Goal: Find contact information: Find contact information

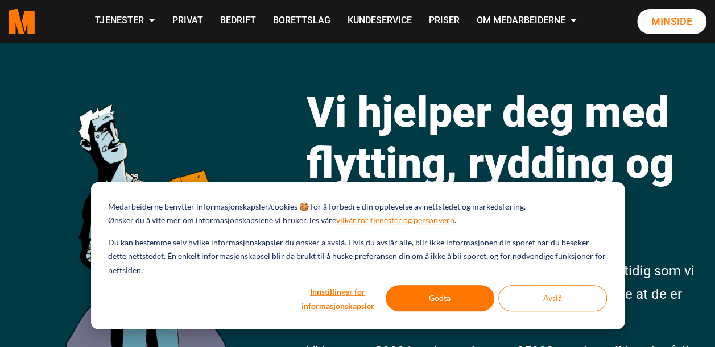
scroll to position [51, 0]
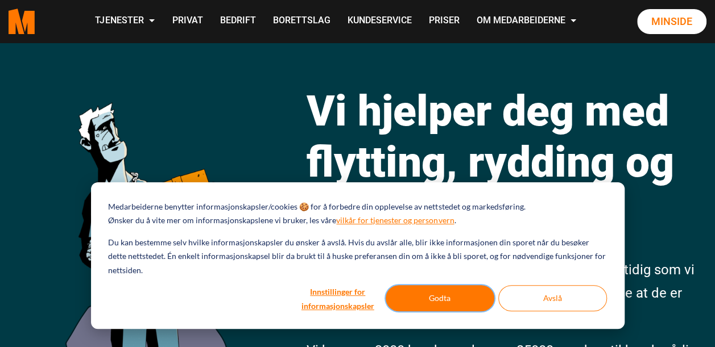
click at [449, 302] on button "Godta" at bounding box center [439, 298] width 109 height 26
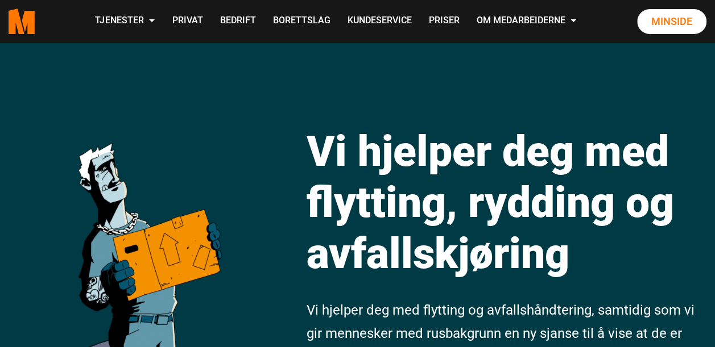
scroll to position [10, 0]
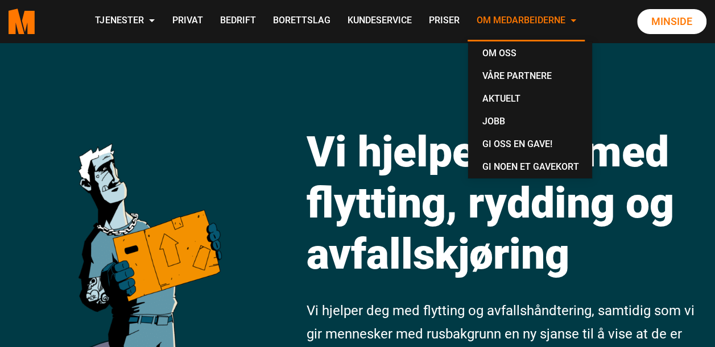
click at [564, 20] on link "Om Medarbeiderne" at bounding box center [525, 21] width 117 height 40
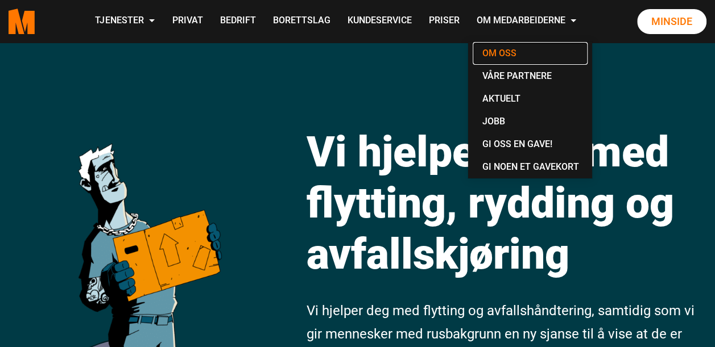
click at [516, 52] on link "Om oss" at bounding box center [529, 53] width 115 height 23
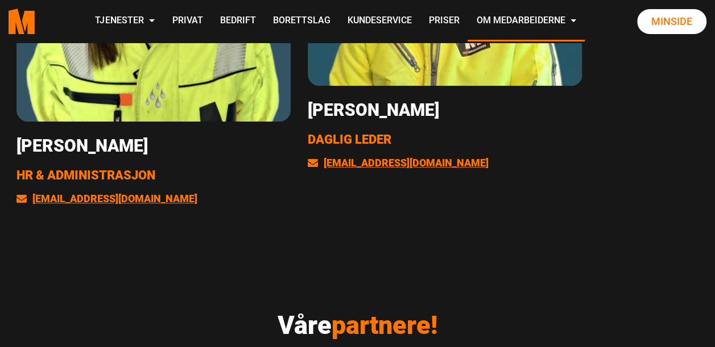
scroll to position [2477, 0]
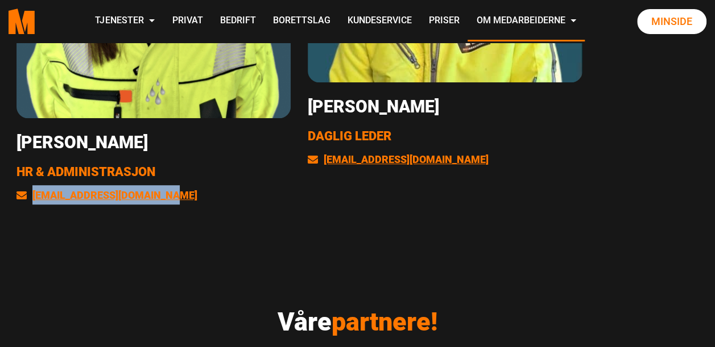
drag, startPoint x: 194, startPoint y: 198, endPoint x: 33, endPoint y: 207, distance: 161.7
click at [33, 207] on div "Eileen Bjørnholt HR & Administrasjon kontoret@medarbeiderne.no" at bounding box center [154, 13] width 292 height 411
copy link "kontoret@medarbeiderne.no"
